Goal: Entertainment & Leisure: Consume media (video, audio)

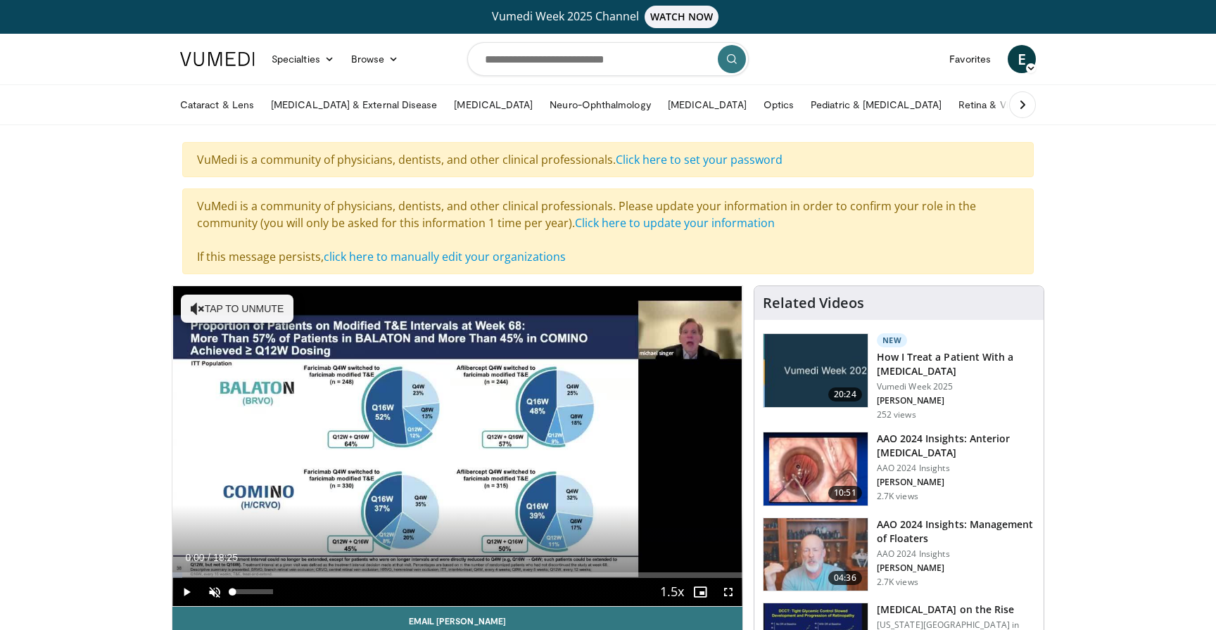
click at [209, 591] on span "Video Player" at bounding box center [214, 592] width 28 height 28
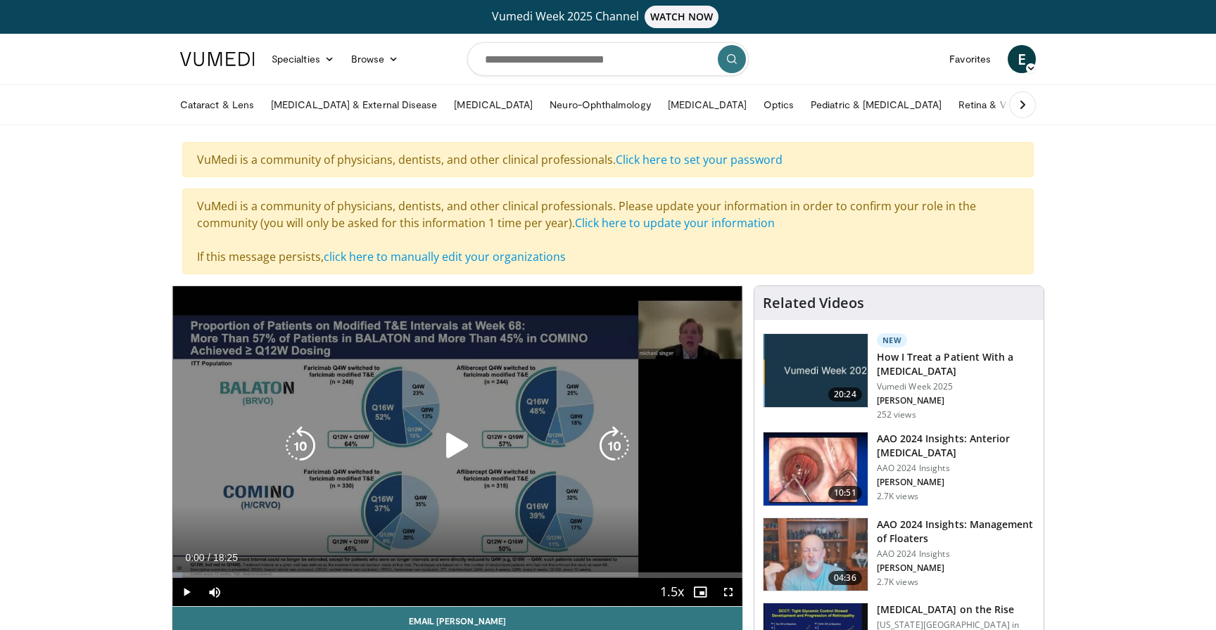
click at [459, 439] on icon "Video Player" at bounding box center [457, 445] width 39 height 39
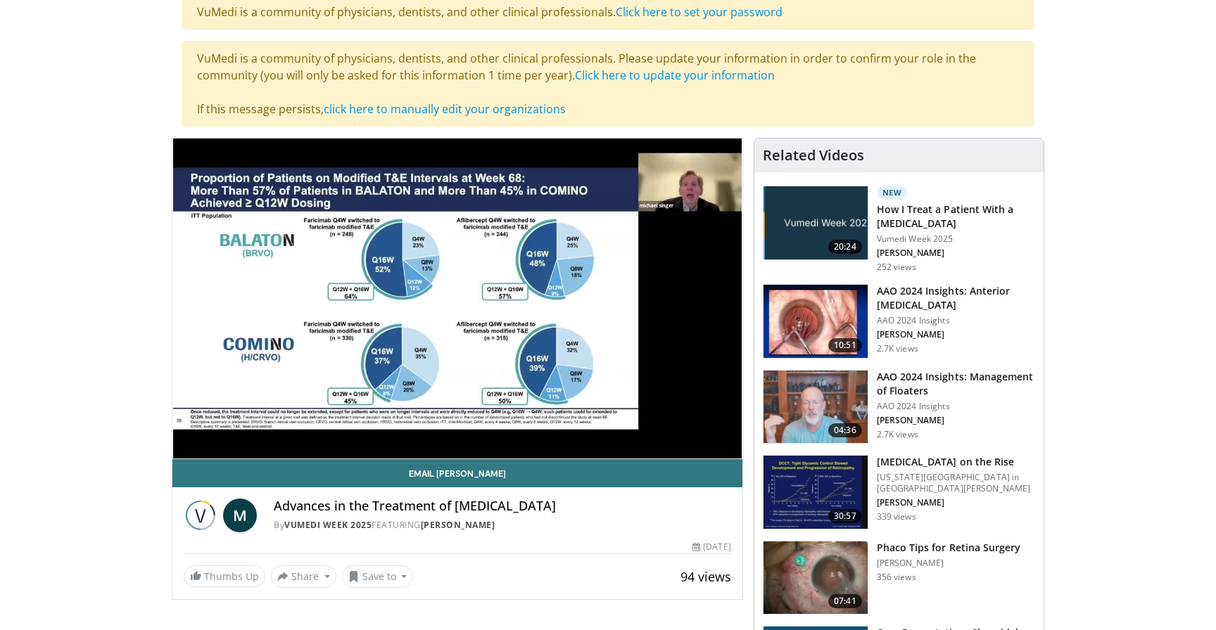
scroll to position [153, 0]
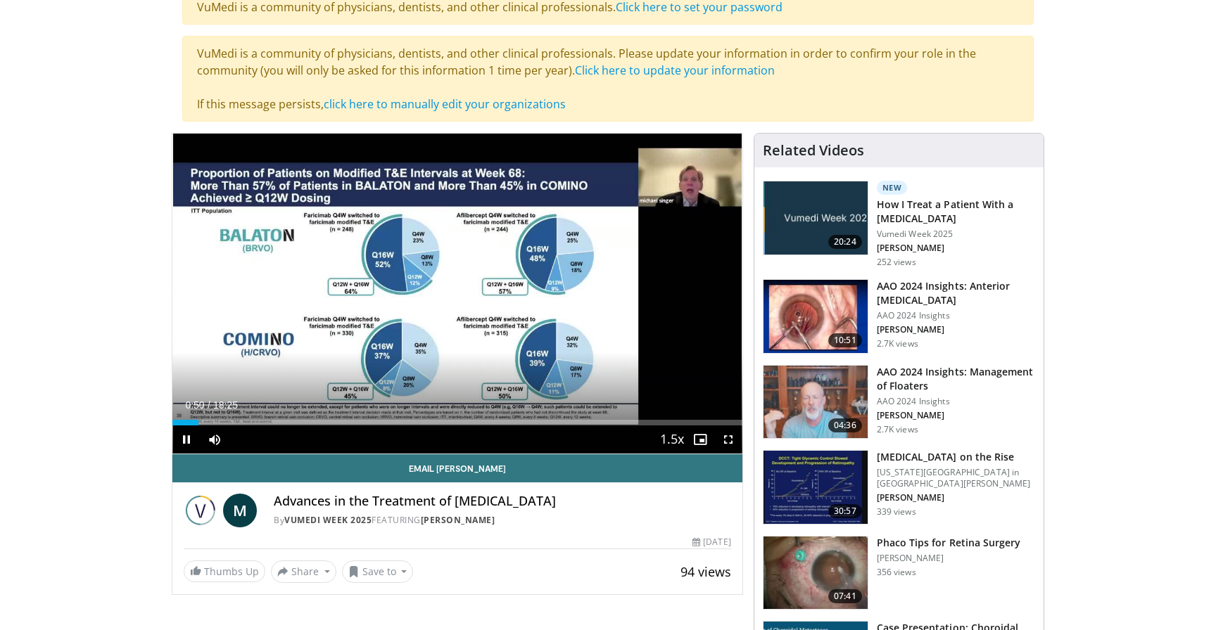
click at [727, 438] on span "Video Player" at bounding box center [728, 440] width 28 height 28
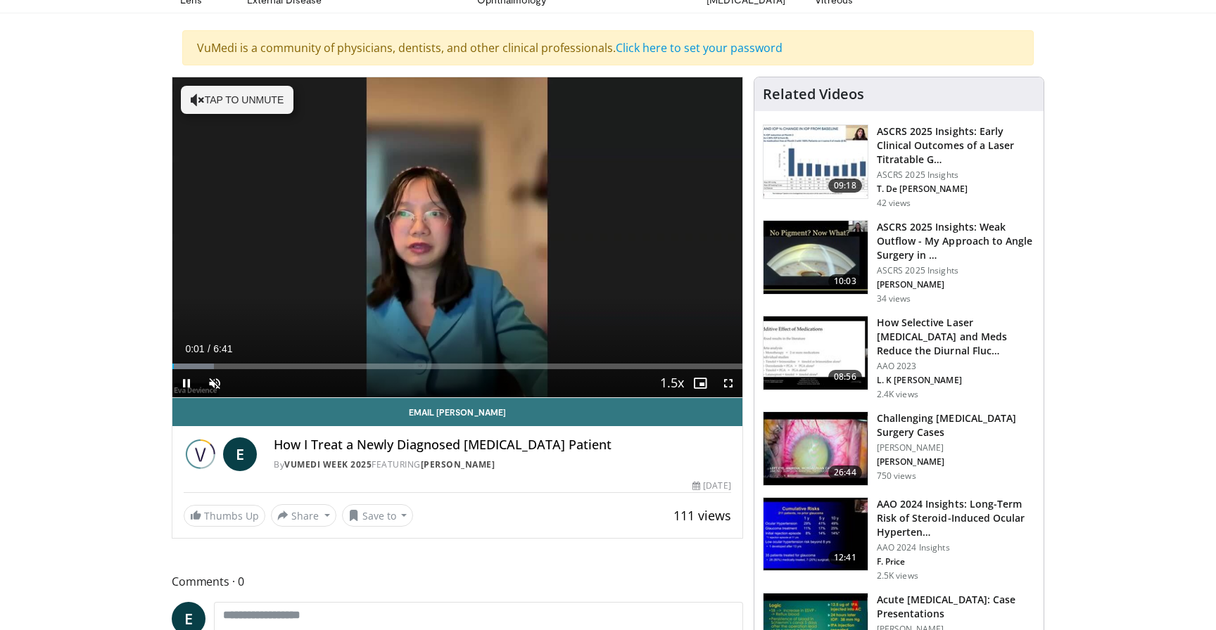
scroll to position [113, 0]
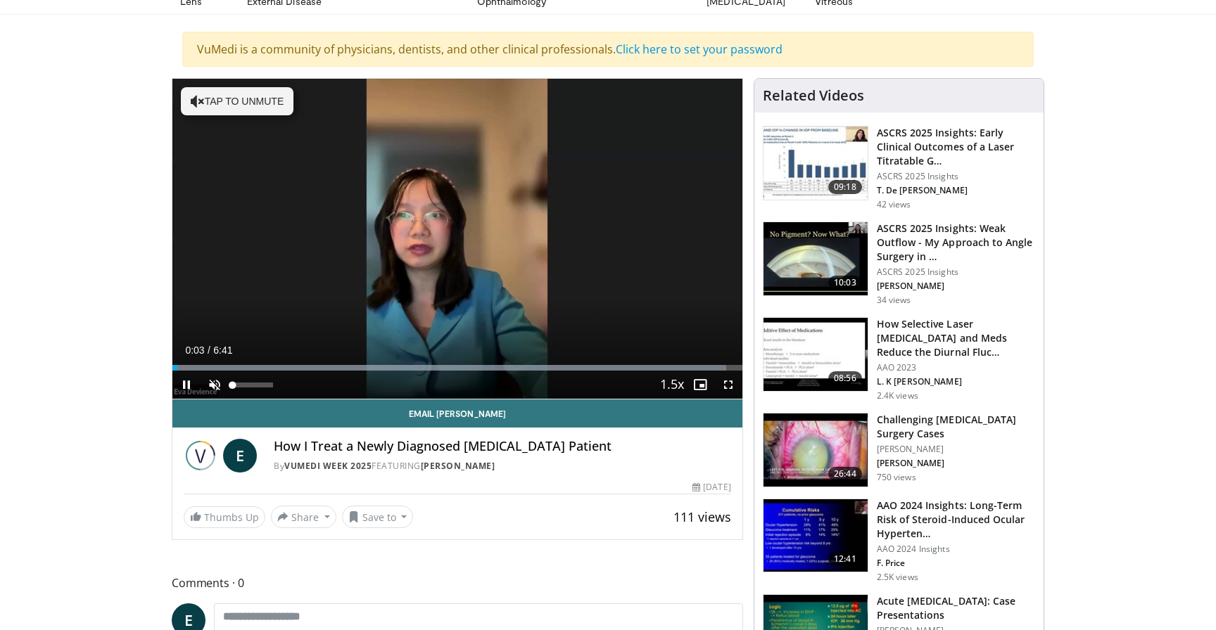
click at [212, 377] on span "Video Player" at bounding box center [214, 385] width 28 height 28
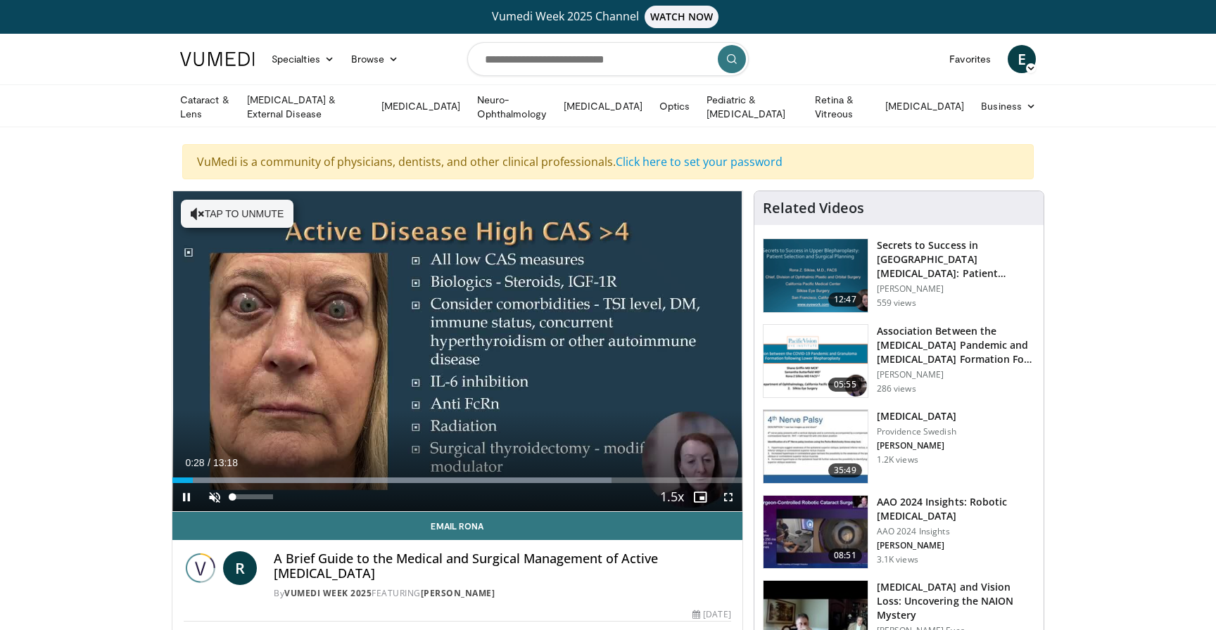
click at [208, 497] on span "Video Player" at bounding box center [214, 497] width 28 height 28
click at [188, 494] on span "Video Player" at bounding box center [186, 497] width 28 height 28
click at [695, 495] on span "Video Player" at bounding box center [700, 497] width 28 height 28
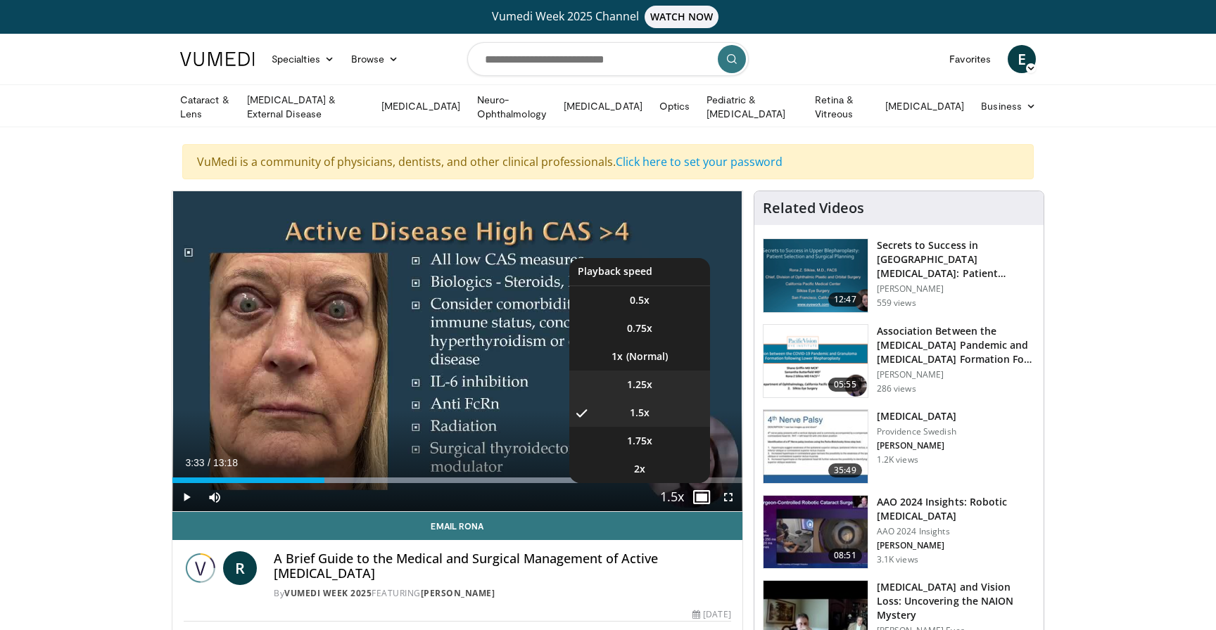
click at [638, 381] on span "1.25x" at bounding box center [639, 385] width 25 height 14
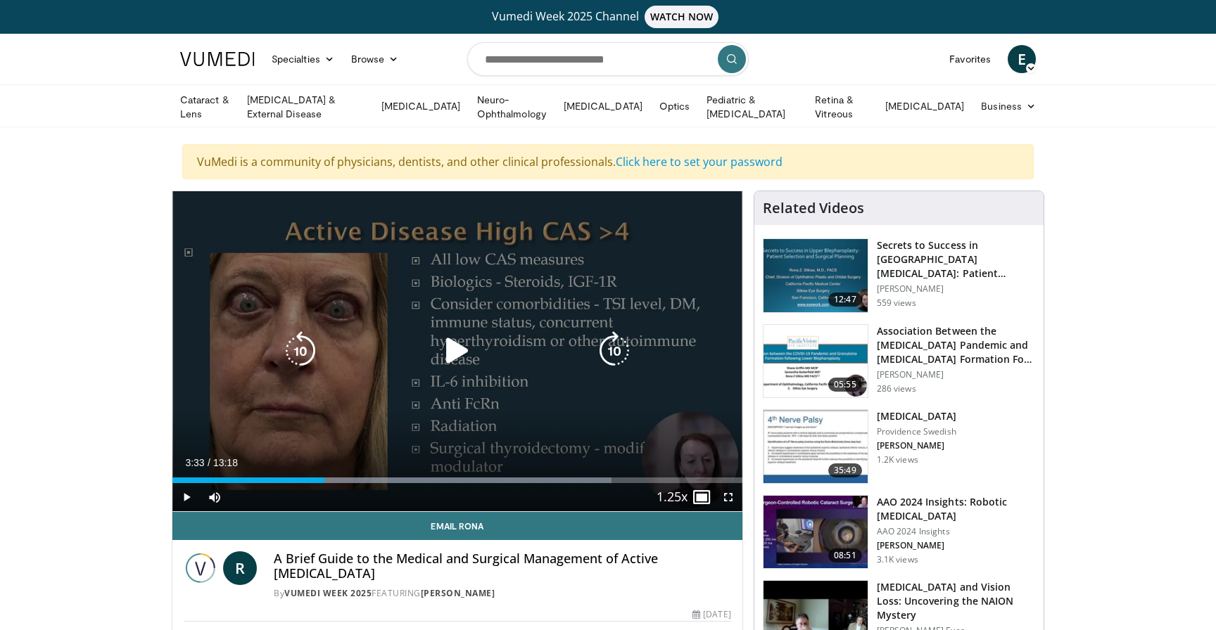
click at [456, 350] on icon "Video Player" at bounding box center [457, 350] width 39 height 39
click at [434, 376] on div "10 seconds Tap to unmute" at bounding box center [457, 351] width 570 height 320
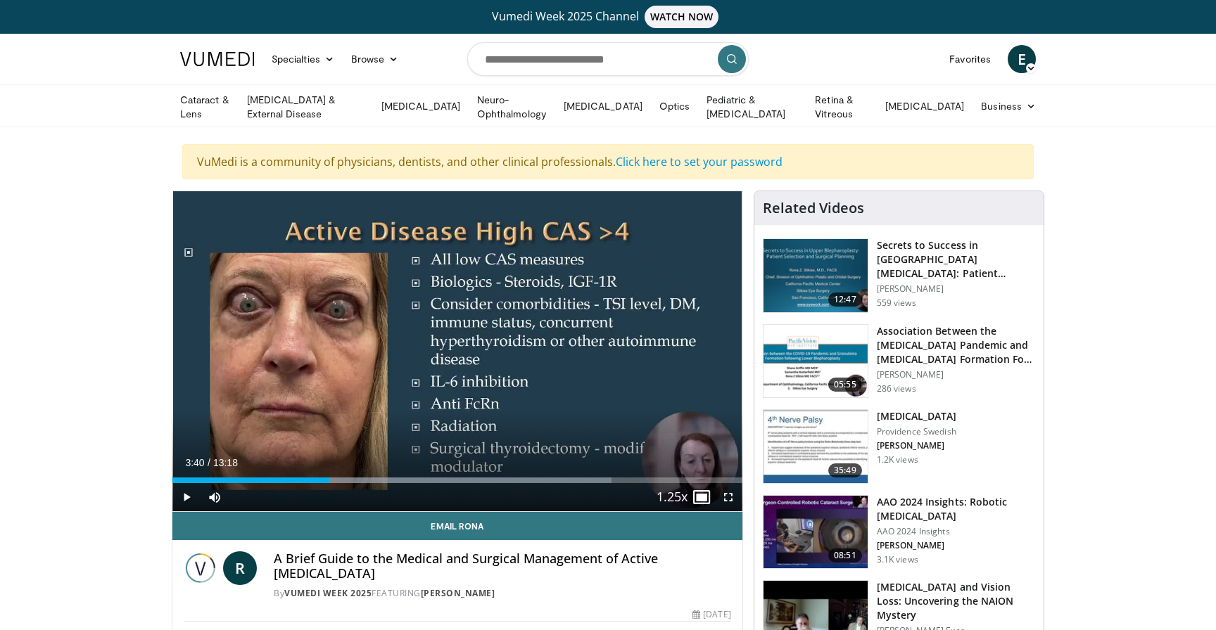
click at [701, 493] on span "Video Player" at bounding box center [700, 497] width 28 height 28
click at [184, 496] on span "Video Player" at bounding box center [186, 497] width 28 height 28
click at [186, 492] on span "Video Player" at bounding box center [186, 497] width 28 height 28
